Goal: Navigation & Orientation: Find specific page/section

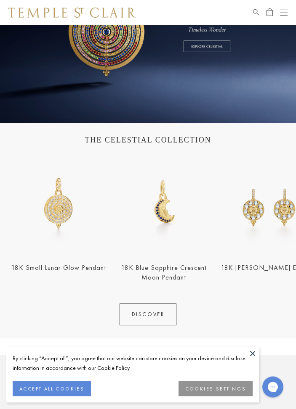
scroll to position [112, 0]
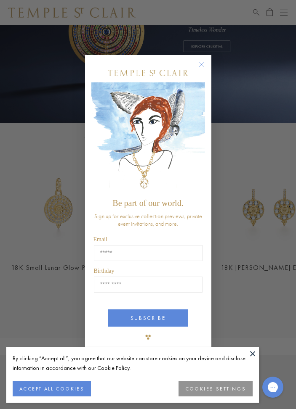
click at [204, 63] on circle "Close dialog" at bounding box center [201, 64] width 10 height 10
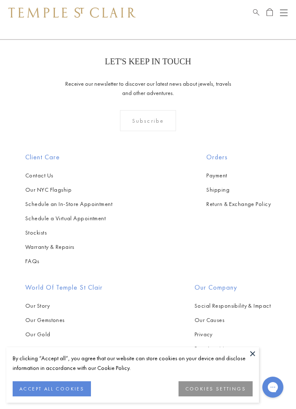
scroll to position [1530, 0]
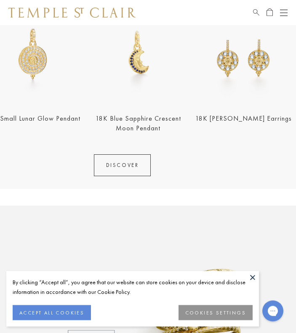
click at [287, 10] on button "Open navigation" at bounding box center [284, 13] width 8 height 10
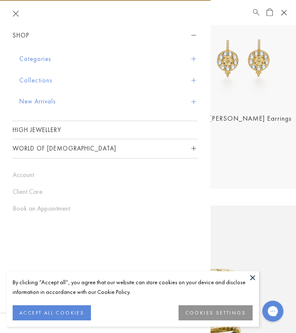
click at [37, 54] on button "Categories" at bounding box center [108, 58] width 178 height 21
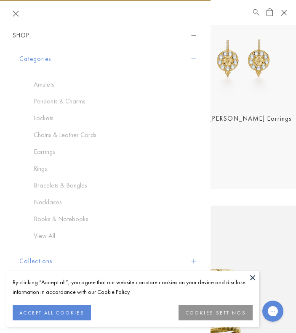
click at [40, 166] on link "Rings" at bounding box center [112, 168] width 156 height 9
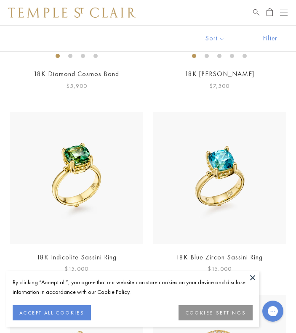
scroll to position [1189, 0]
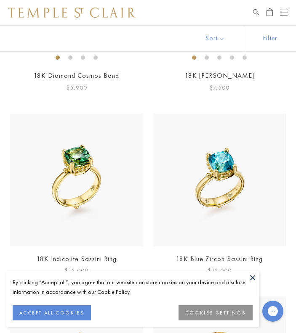
click at [283, 14] on button "Open navigation" at bounding box center [284, 13] width 8 height 10
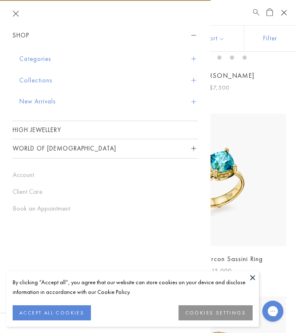
click at [40, 57] on button "Categories" at bounding box center [108, 58] width 178 height 21
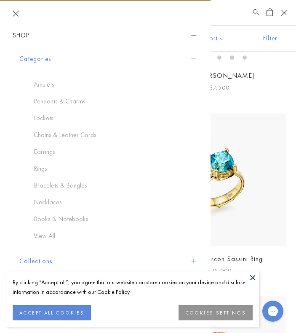
click at [43, 153] on link "Earrings" at bounding box center [112, 151] width 156 height 9
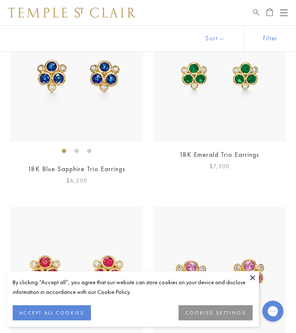
scroll to position [2098, 0]
